Goal: Task Accomplishment & Management: Complete application form

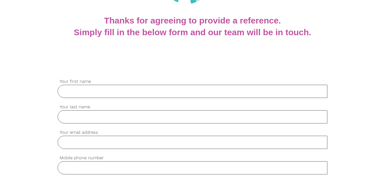
scroll to position [107, 0]
click at [73, 90] on input "Your first name" at bounding box center [193, 91] width 270 height 13
type input "[PERSON_NAME]"
type input "[EMAIL_ADDRESS][DOMAIN_NAME]"
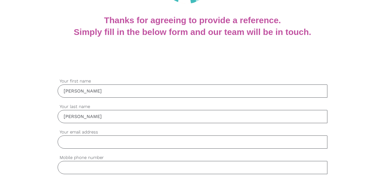
type input "0405431167"
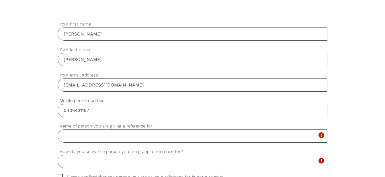
scroll to position [179, 0]
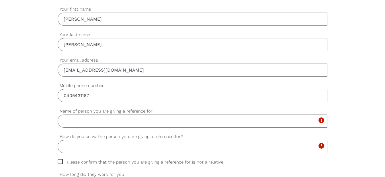
click at [82, 126] on input "Name of person you are giving a reference for" at bounding box center [193, 121] width 270 height 13
type input "[PERSON_NAME]"
click at [83, 149] on input "How do you know the person you are giving a reference for?" at bounding box center [193, 146] width 270 height 13
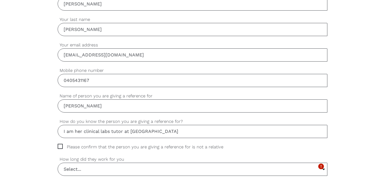
scroll to position [205, 0]
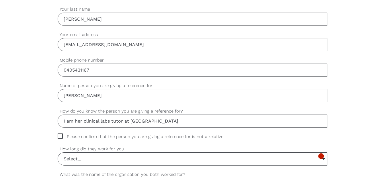
type input "I am her clinical labs tutor at [GEOGRAPHIC_DATA]"
click at [59, 137] on span "Please confirm that the person you are giving a reference for is not a relative" at bounding box center [146, 137] width 177 height 7
click at [59, 137] on input "Please confirm that the person you are giving a reference for is not a relative" at bounding box center [60, 136] width 4 height 4
checkbox input "true"
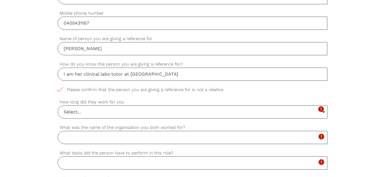
scroll to position [252, 0]
click at [325, 113] on input "Select..." at bounding box center [192, 111] width 269 height 13
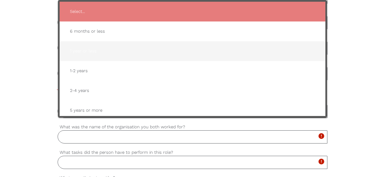
click at [98, 55] on span "1 year or less" at bounding box center [192, 51] width 254 height 14
type input "1 year or less"
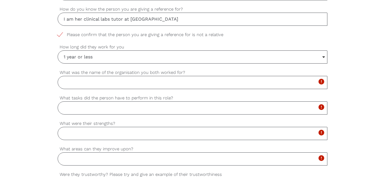
scroll to position [306, 0]
click at [75, 86] on input "What was the name of the organisation you both worked for?" at bounding box center [193, 82] width 270 height 13
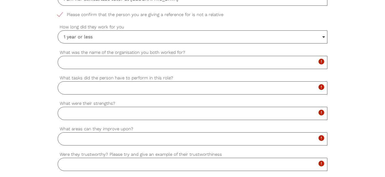
scroll to position [326, 0]
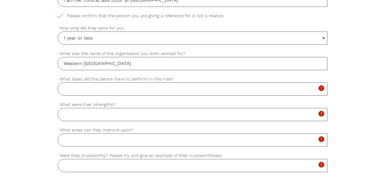
type input "Western [GEOGRAPHIC_DATA]"
click at [74, 92] on input "What tasks did the person have to perform in this role?" at bounding box center [193, 89] width 270 height 13
click at [64, 90] on input "Vital signs" at bounding box center [193, 89] width 270 height 13
click at [132, 91] on input "I have taught [PERSON_NAME] signs" at bounding box center [193, 89] width 270 height 13
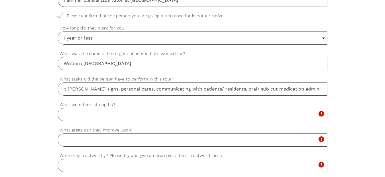
scroll to position [0, 30]
type input "I have taught [PERSON_NAME] signs, personal cares, communicating with patients/…"
click at [69, 113] on input "What were their strengths?" at bounding box center [193, 114] width 270 height 13
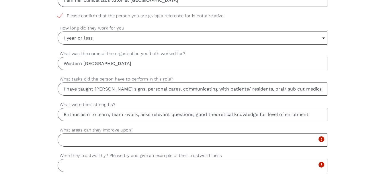
click at [311, 115] on input "Enthusiasm to learn, team -work, asks relevant questions, good theoretical know…" at bounding box center [193, 114] width 270 height 13
click at [141, 116] on input "Enthusiasm to learn, team -work, asks relevant questions, good theoretical know…" at bounding box center [193, 114] width 270 height 13
click at [310, 115] on input "Enthusiasm to learn, team -work, asks relevant questions, good theoretical know…" at bounding box center [193, 114] width 270 height 13
type input "Enthusiasm to learn, team -work, asks relevant questions, good theoretical know…"
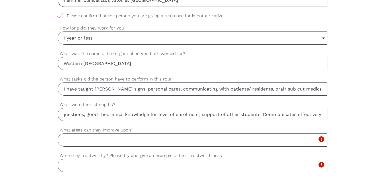
scroll to position [0, 0]
click at [88, 142] on input "What areas can they improve upon?" at bounding box center [193, 140] width 270 height 13
type input "m"
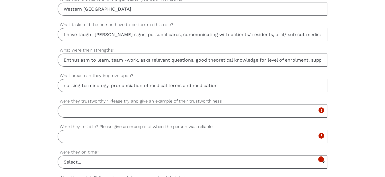
scroll to position [382, 0]
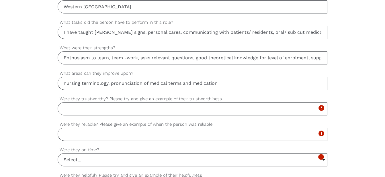
type input "nursing terminology, pronunciation of medical terms and medication"
click at [76, 114] on input "Were they trustworthy? Please try and give an example of their trustworthiness" at bounding box center [193, 108] width 270 height 13
type input "y"
type input "A"
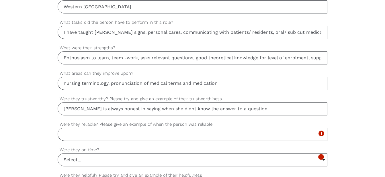
click at [63, 110] on input "[PERSON_NAME] is always honest in saying when she didnt know the answer to a qu…" at bounding box center [193, 108] width 270 height 13
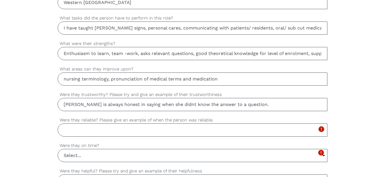
scroll to position [388, 0]
type input "Trustworthy N/A as my students, however [PERSON_NAME] is always honest in sayin…"
click at [81, 129] on input "Were they reliable? Please give an example of when the person was reliable." at bounding box center [193, 129] width 270 height 13
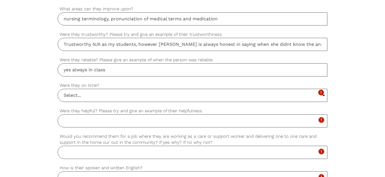
scroll to position [447, 0]
type input "yes always in class"
click at [89, 96] on input "Select..." at bounding box center [192, 95] width 269 height 13
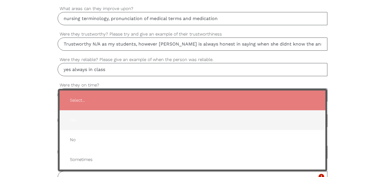
click at [77, 121] on span "Yes" at bounding box center [192, 120] width 254 height 14
type input "Yes"
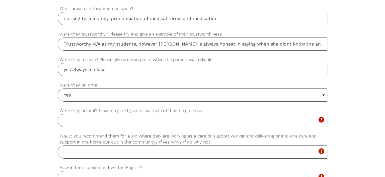
click at [77, 121] on input "Were they helpful? Please try and give an example of their helpfulness" at bounding box center [193, 120] width 270 height 13
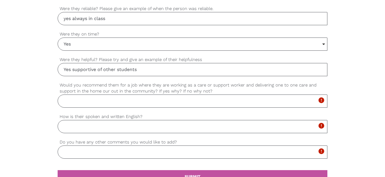
scroll to position [499, 0]
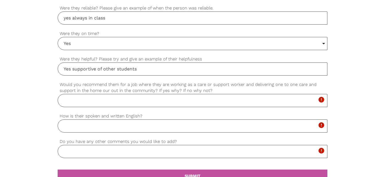
type input "Yes supportive of other students"
click at [83, 100] on input "Would you recommend them for a job where they are working as a care or support …" at bounding box center [193, 100] width 270 height 13
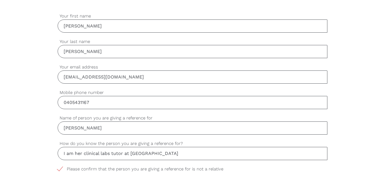
scroll to position [168, 0]
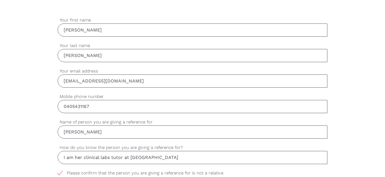
type input "Yes,"
click at [75, 131] on input "[PERSON_NAME]" at bounding box center [193, 132] width 270 height 13
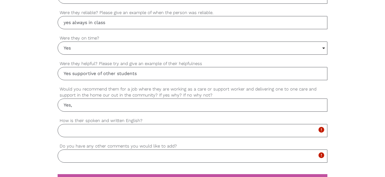
scroll to position [496, 0]
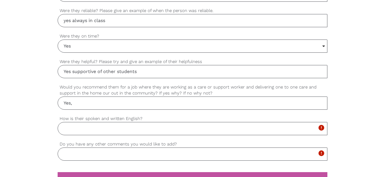
type input "Yuxin ([PERSON_NAME]"
click at [82, 104] on input "Yes," at bounding box center [193, 103] width 270 height 13
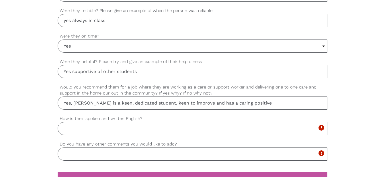
click at [190, 104] on input "Yes, [PERSON_NAME] is a keen, dedicated student, keen to improve and has a cari…" at bounding box center [193, 103] width 270 height 13
click at [215, 104] on input "Yes, [PERSON_NAME] is a keen, dedicated student, and has a caring positive" at bounding box center [193, 103] width 270 height 13
type input "Yes, [PERSON_NAME] is a keen, dedicated student, and has a caring positive atti…"
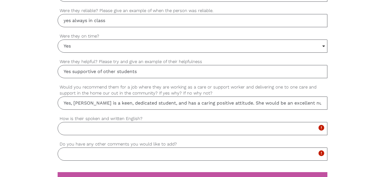
click at [79, 131] on input "How is their spoken and written English?" at bounding box center [193, 128] width 270 height 13
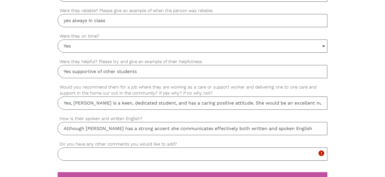
type input "Although [PERSON_NAME] has a strong accent she communicates effectively both wr…"
click at [88, 159] on input "Do you have any other comments you would like to add?" at bounding box center [193, 154] width 270 height 13
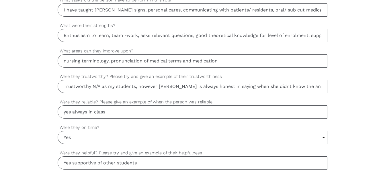
scroll to position [403, 0]
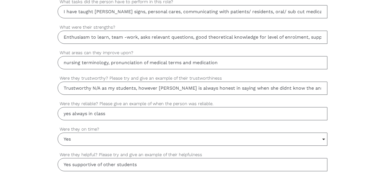
type input "[PERSON_NAME] would be an excellent asset to the workplace, she is very motivat…"
click at [118, 114] on input "yes always in class" at bounding box center [193, 113] width 270 height 13
type input "yes always in class and sitting up the front"
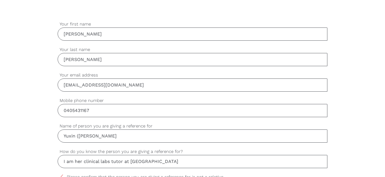
scroll to position [161, 0]
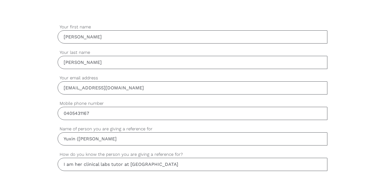
click at [86, 36] on input "[PERSON_NAME]" at bounding box center [193, 36] width 270 height 13
type input "[PERSON_NAME]"
click at [79, 63] on input "[PERSON_NAME]" at bounding box center [193, 62] width 270 height 13
type input "[PERSON_NAME]"
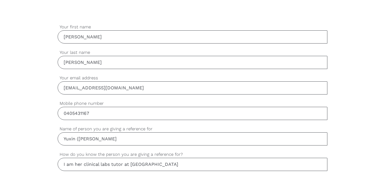
click at [176, 92] on input "[EMAIL_ADDRESS][DOMAIN_NAME]" at bounding box center [193, 87] width 270 height 13
type input "[EMAIL_ADDRESS][DOMAIN_NAME]"
click at [169, 119] on input "0405431167" at bounding box center [193, 113] width 270 height 13
type input "0405431167"
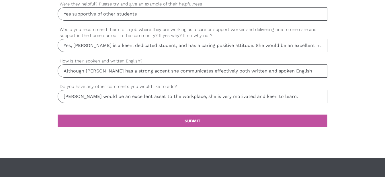
scroll to position [557, 0]
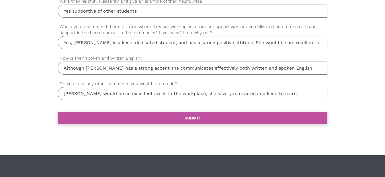
click at [196, 120] on b "SUBMIT" at bounding box center [193, 118] width 16 height 5
